Goal: Navigation & Orientation: Find specific page/section

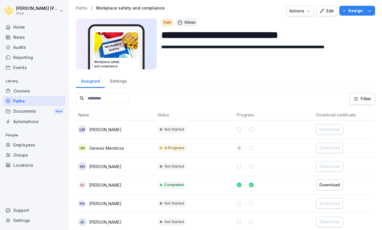
click at [29, 101] on div "Paths" at bounding box center [34, 101] width 63 height 10
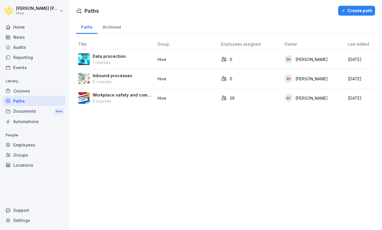
click at [135, 97] on p "Workplace safety and compliance" at bounding box center [123, 95] width 60 height 6
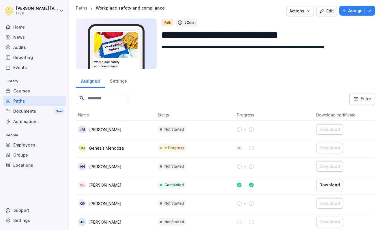
click at [35, 89] on div "Courses" at bounding box center [34, 91] width 63 height 10
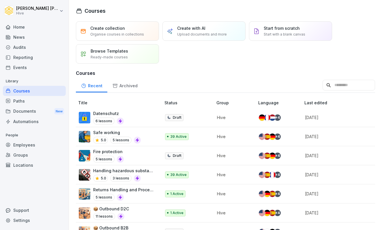
click at [33, 100] on div "Paths" at bounding box center [34, 101] width 63 height 10
